Goal: Task Accomplishment & Management: Use online tool/utility

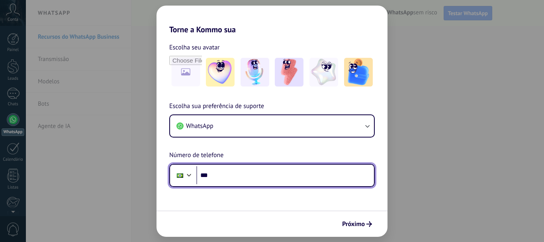
click at [241, 173] on input "***" at bounding box center [285, 175] width 178 height 18
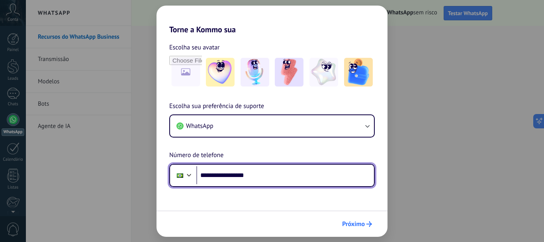
type input "**********"
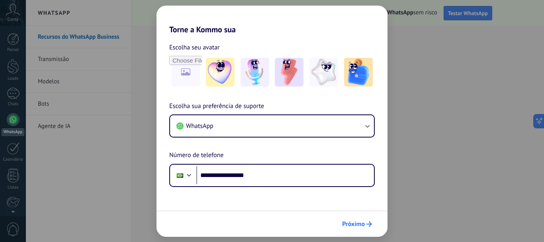
click at [355, 227] on span "Próximo" at bounding box center [353, 224] width 23 height 6
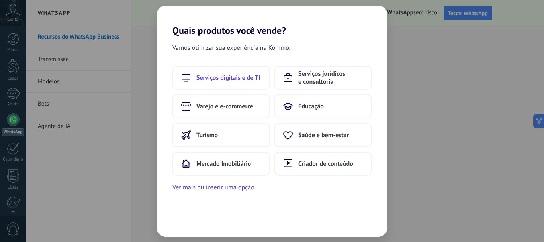
click at [231, 72] on button "Serviços digitais e de TI" at bounding box center [220, 78] width 97 height 24
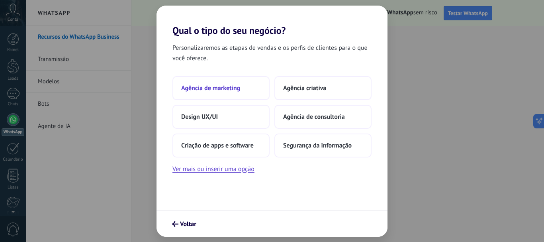
click at [238, 92] on span "Agência de marketing" at bounding box center [210, 88] width 59 height 8
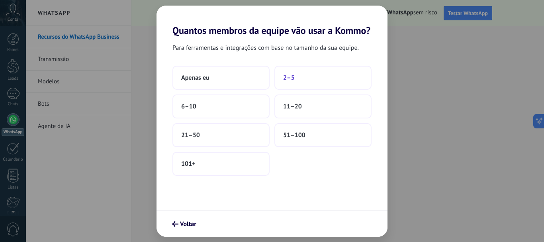
click at [303, 82] on button "2–5" at bounding box center [322, 78] width 97 height 24
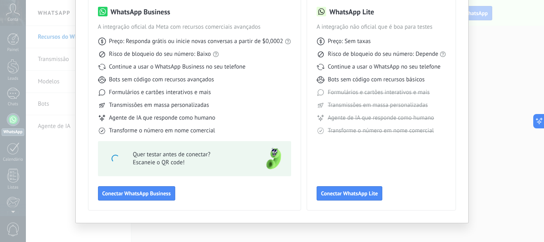
scroll to position [71, 0]
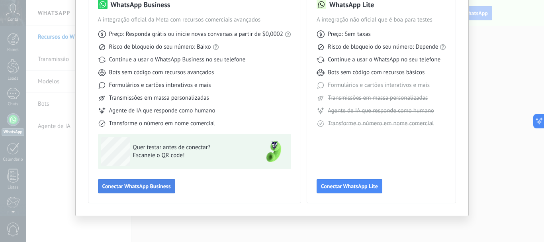
click at [167, 189] on span "Conectar WhatsApp Business" at bounding box center [136, 186] width 68 height 6
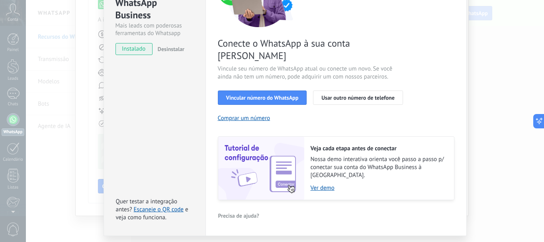
scroll to position [106, 0]
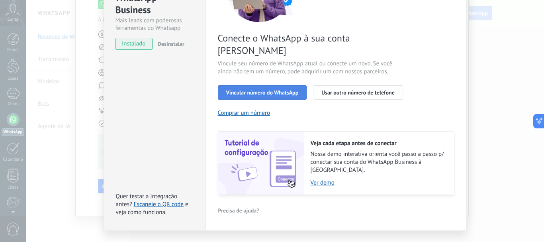
click at [277, 90] on span "Vincular número do WhatsApp" at bounding box center [262, 93] width 72 height 6
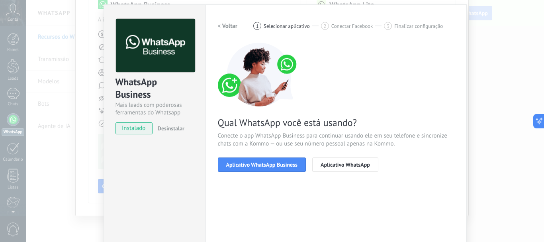
scroll to position [9, 0]
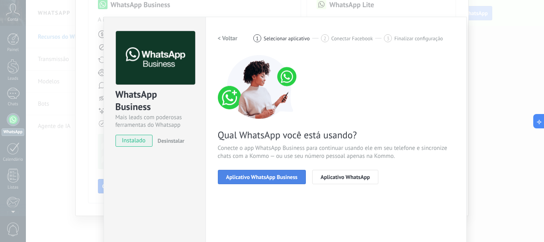
click at [248, 179] on span "Aplicativo WhatsApp Business" at bounding box center [261, 177] width 71 height 6
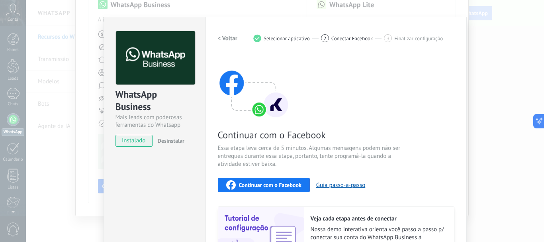
click at [271, 186] on span "Continuar com o Facebook" at bounding box center [270, 185] width 63 height 6
